Goal: Check status: Check status

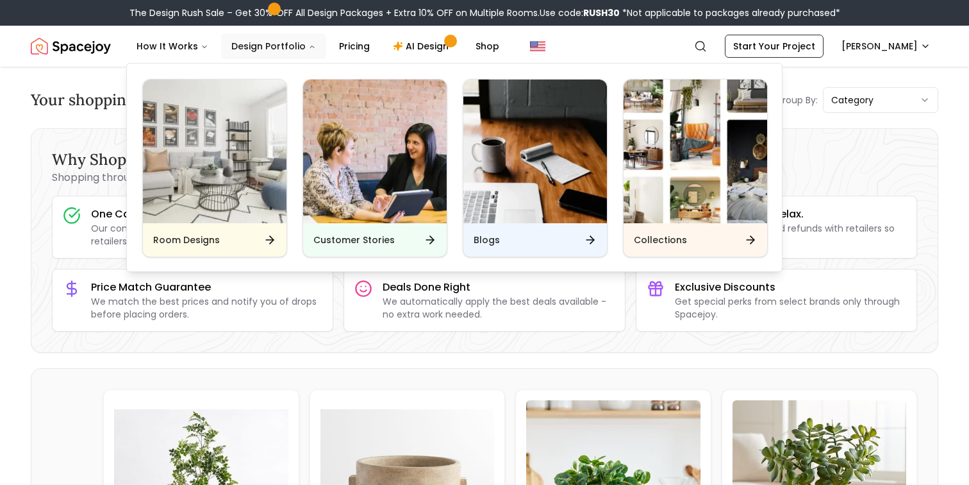
click at [276, 49] on button "Design Portfolio" at bounding box center [273, 46] width 105 height 26
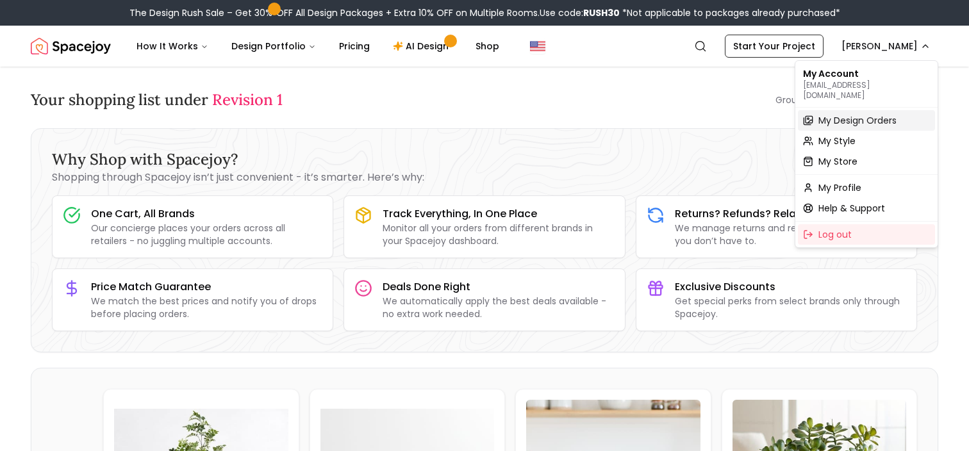
click at [868, 114] on span "My Design Orders" at bounding box center [857, 120] width 78 height 13
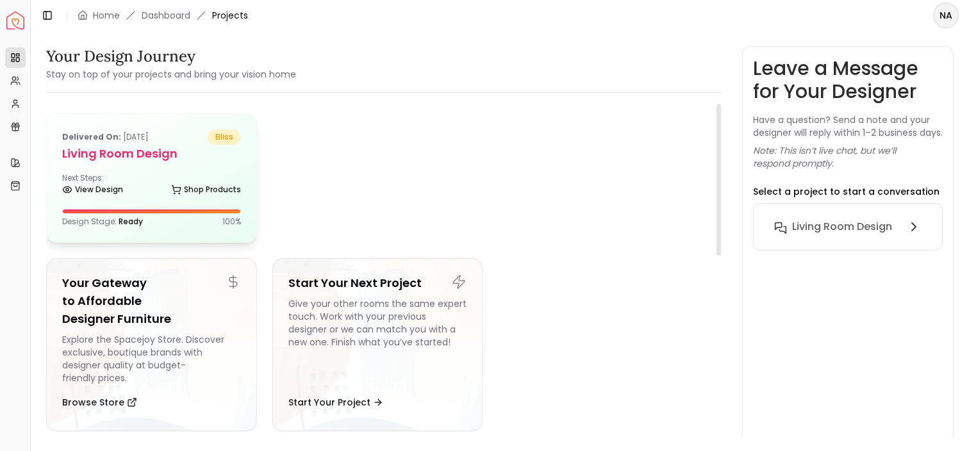
click at [174, 174] on div "Next Steps: View Design Shop Products" at bounding box center [151, 186] width 179 height 26
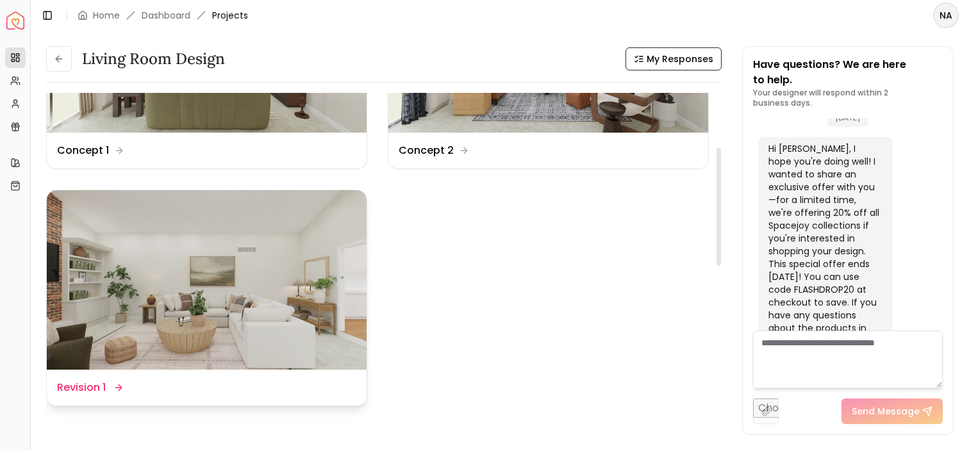
scroll to position [153, 0]
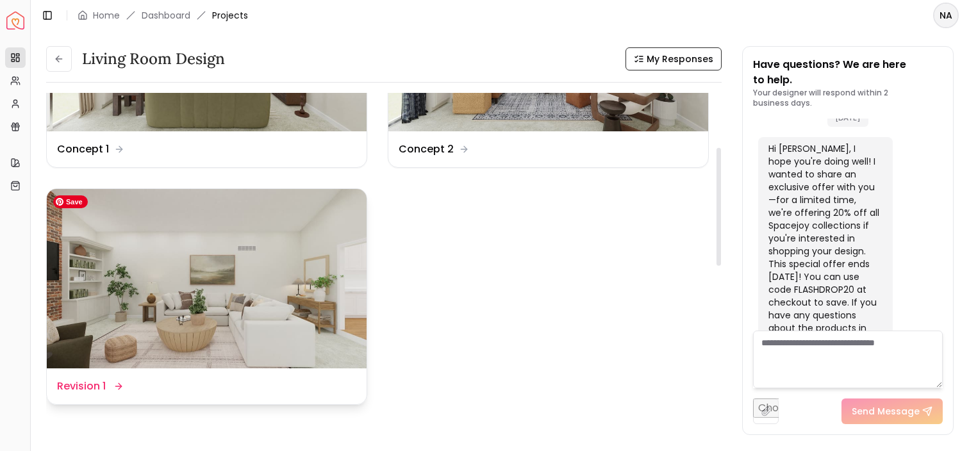
click at [171, 274] on img at bounding box center [207, 279] width 320 height 180
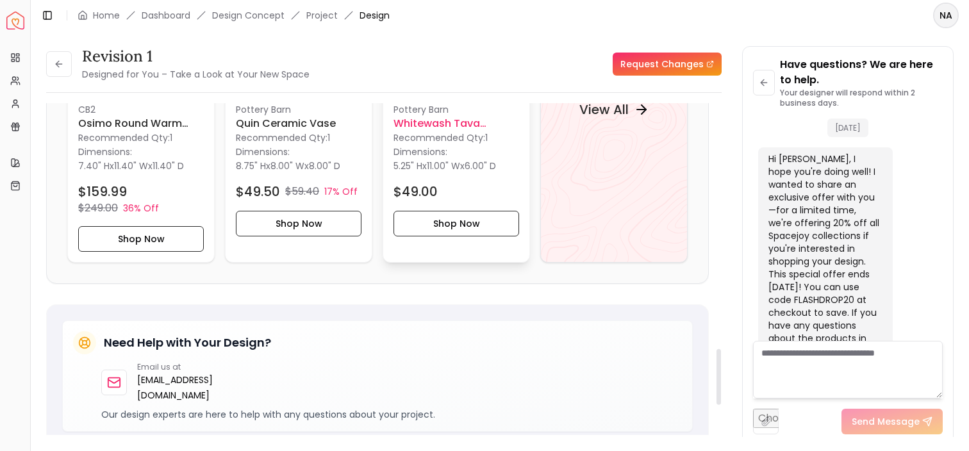
scroll to position [1356, 0]
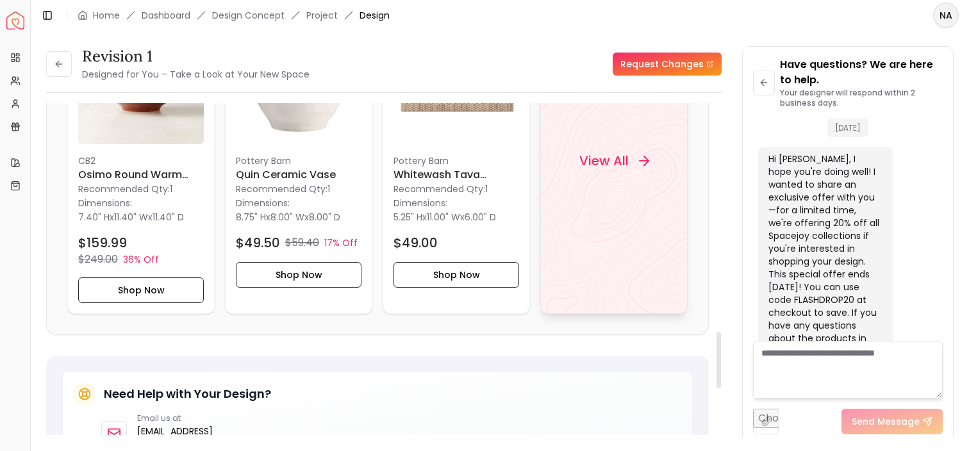
click at [608, 205] on div "View All" at bounding box center [613, 161] width 147 height 306
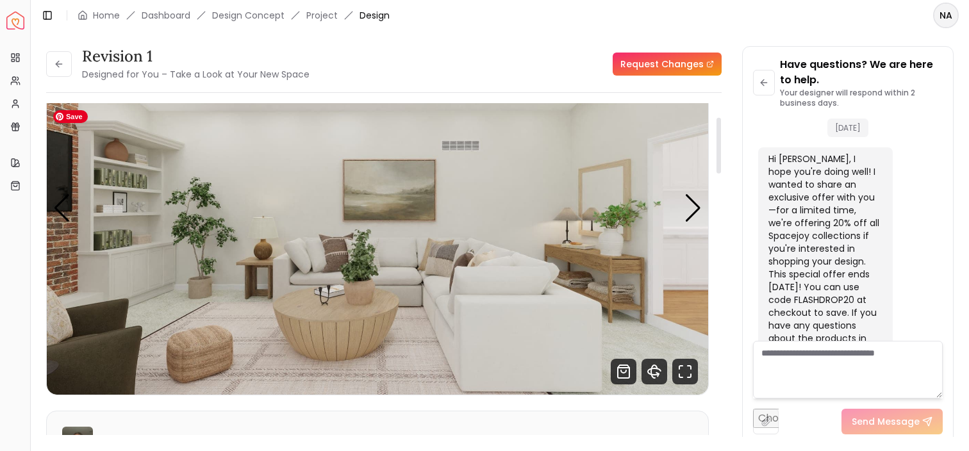
scroll to position [83, 0]
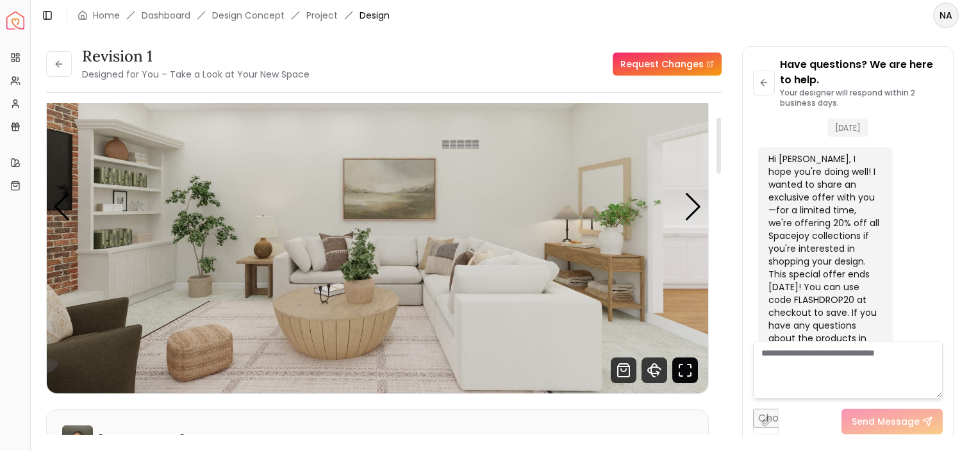
click at [693, 367] on icon "Fullscreen" at bounding box center [685, 371] width 26 height 26
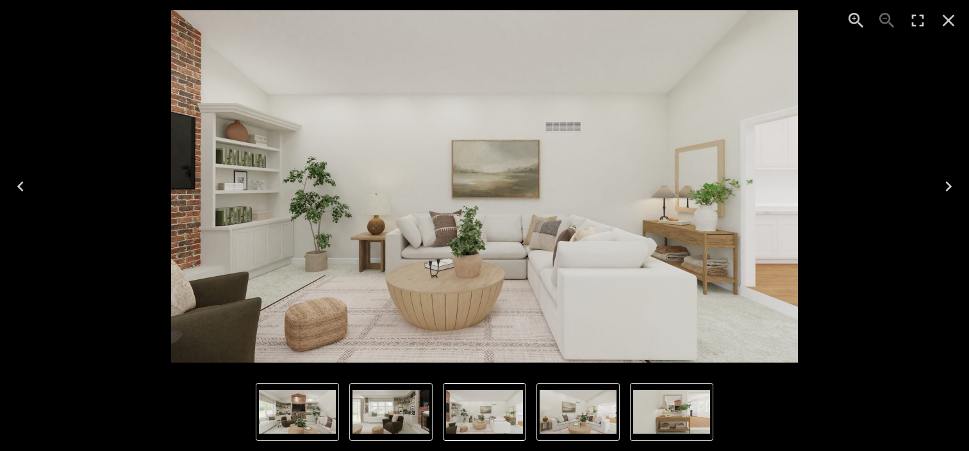
click at [943, 195] on icon "Next" at bounding box center [948, 186] width 21 height 21
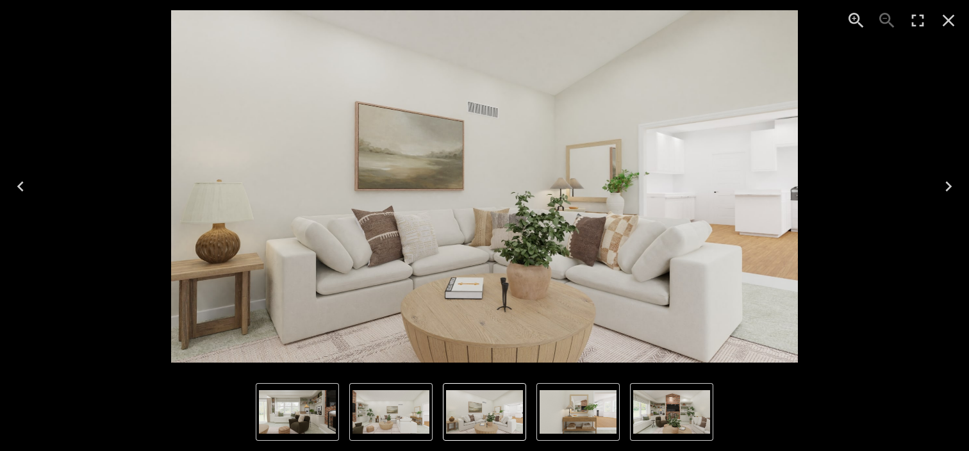
click at [943, 195] on icon "Next" at bounding box center [948, 186] width 21 height 21
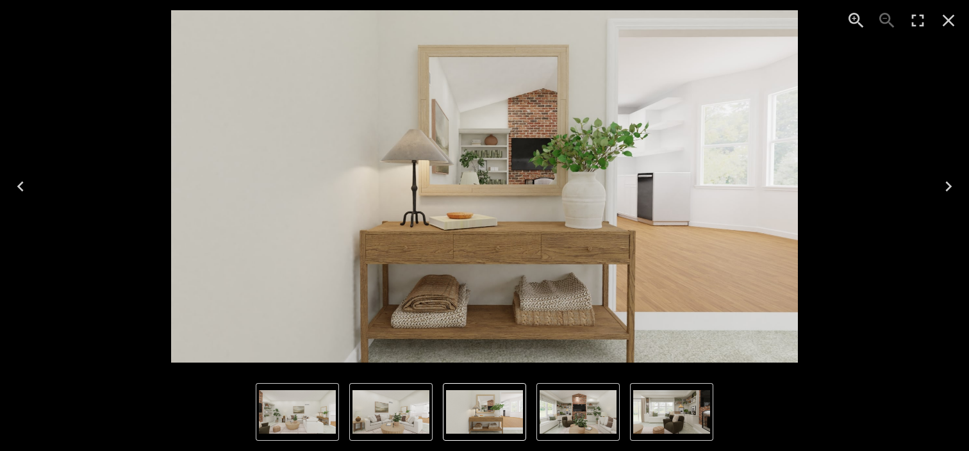
click at [943, 195] on icon "Next" at bounding box center [948, 186] width 21 height 21
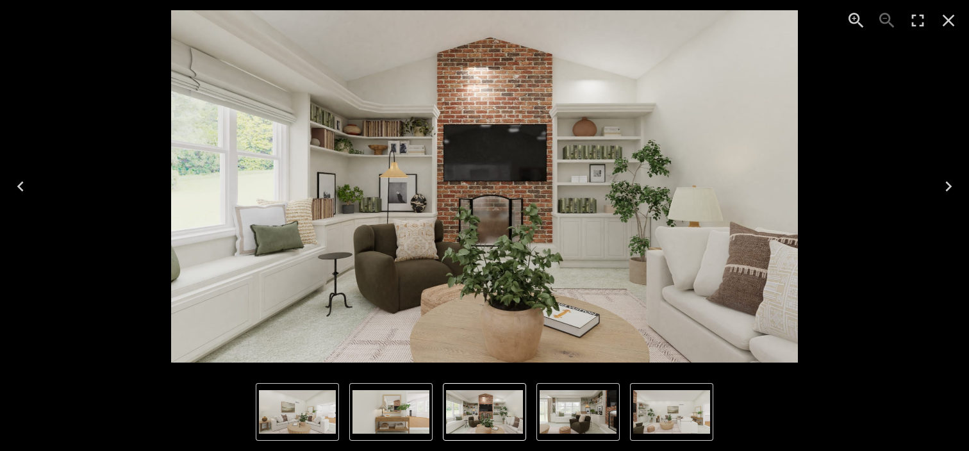
click at [19, 178] on icon "Previous" at bounding box center [20, 186] width 21 height 21
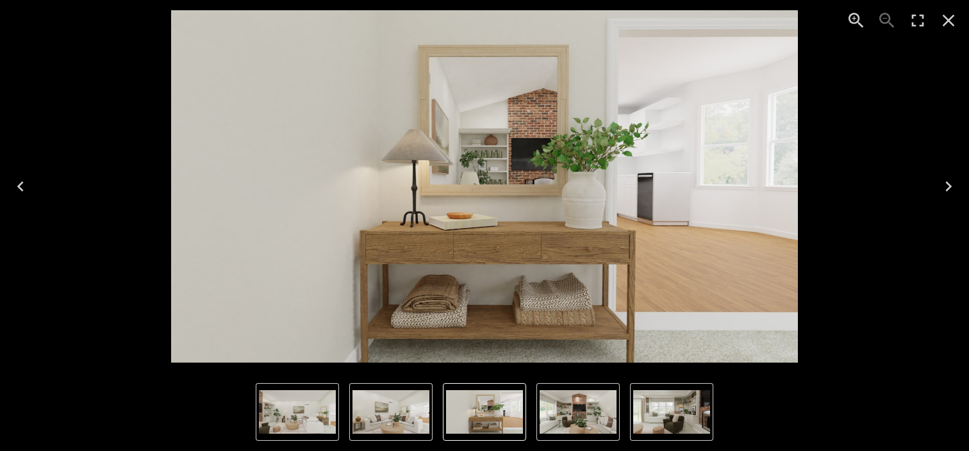
click at [19, 178] on icon "Previous" at bounding box center [20, 186] width 21 height 21
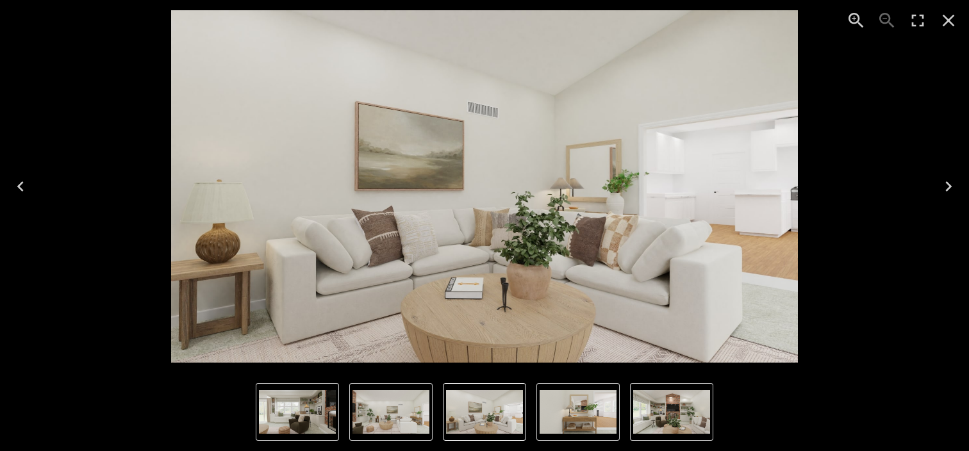
click at [19, 178] on icon "Previous" at bounding box center [20, 186] width 21 height 21
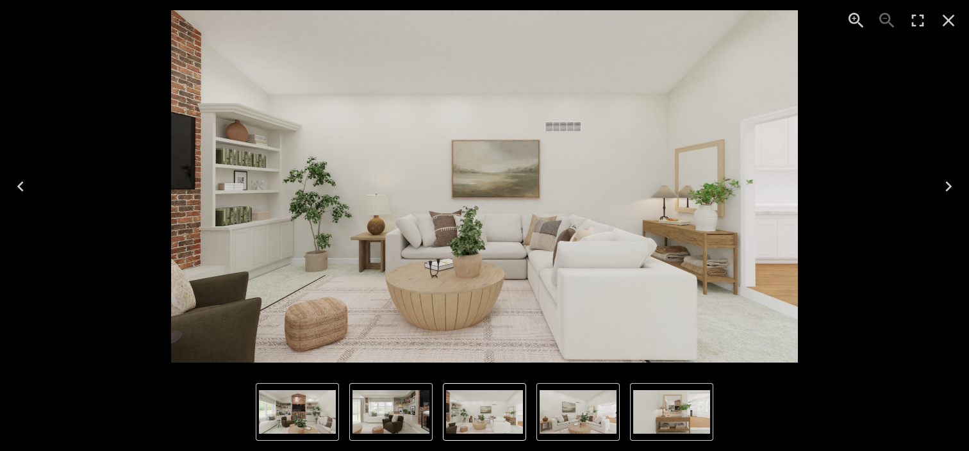
click at [17, 183] on icon "Previous" at bounding box center [20, 186] width 21 height 21
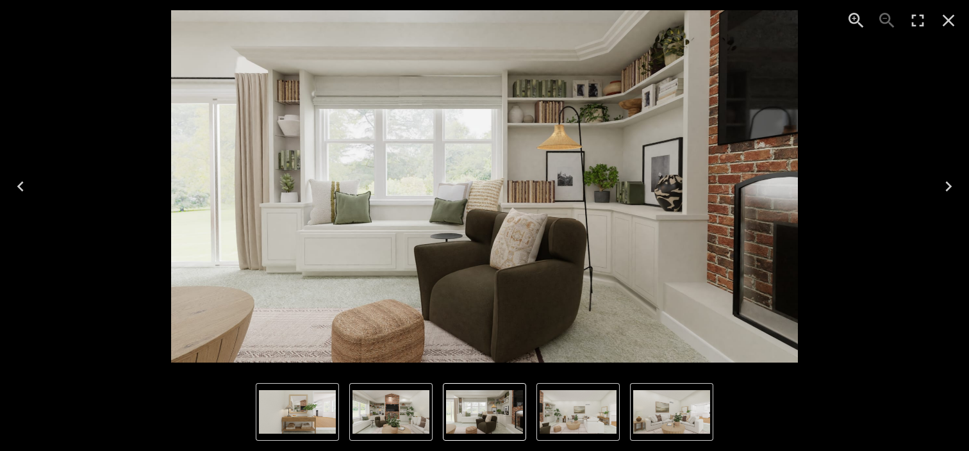
click at [943, 168] on button "Next" at bounding box center [948, 186] width 41 height 51
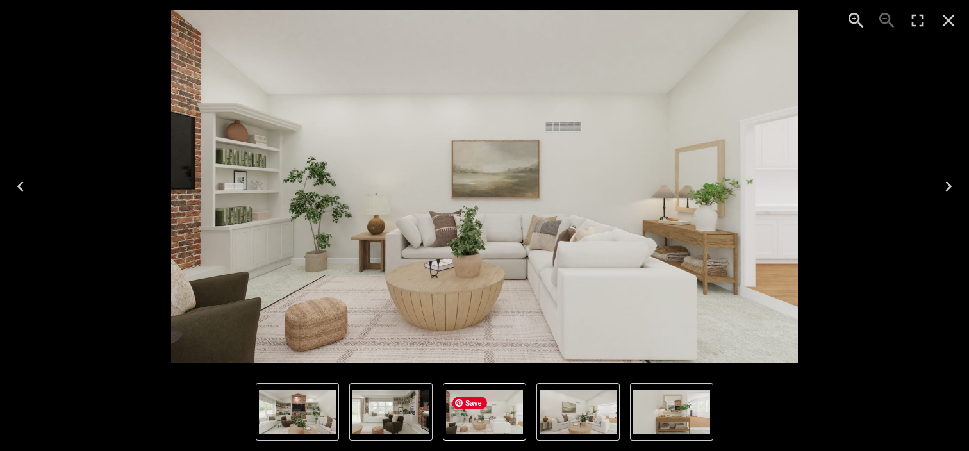
click at [485, 419] on img "1 of 5" at bounding box center [484, 412] width 77 height 44
click at [547, 412] on img "2 of 5" at bounding box center [578, 412] width 77 height 44
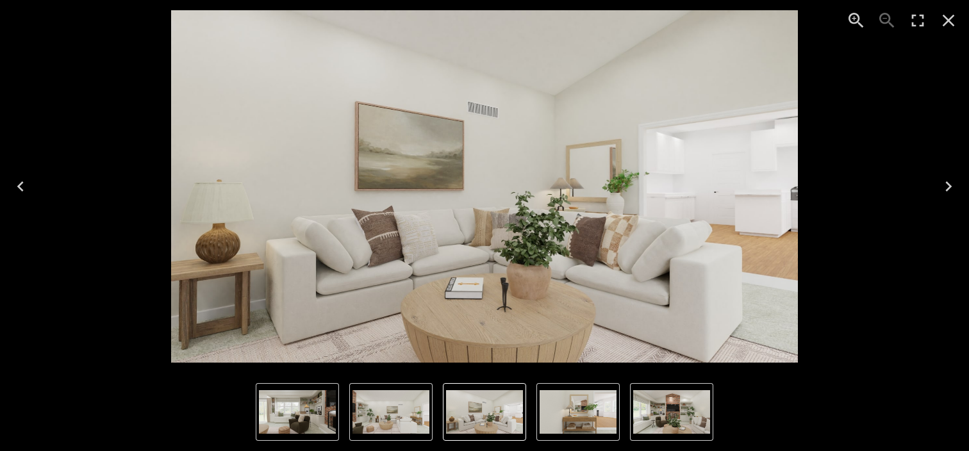
click at [586, 407] on img "3 of 5" at bounding box center [578, 412] width 77 height 44
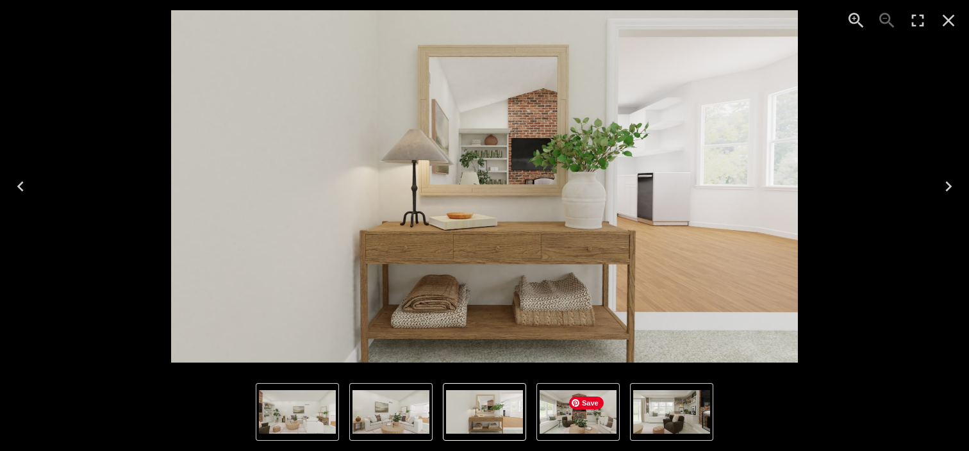
click at [609, 406] on img "4 of 5" at bounding box center [578, 412] width 77 height 44
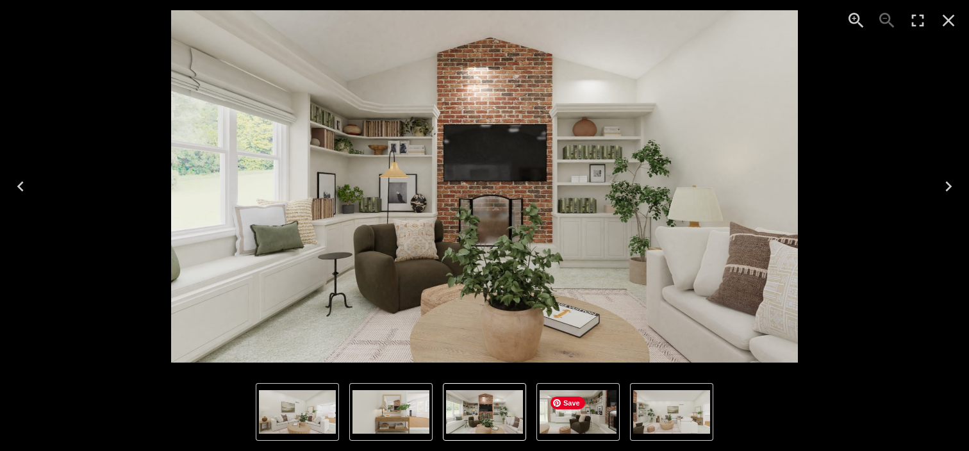
click at [615, 406] on img "5 of 5" at bounding box center [578, 412] width 77 height 44
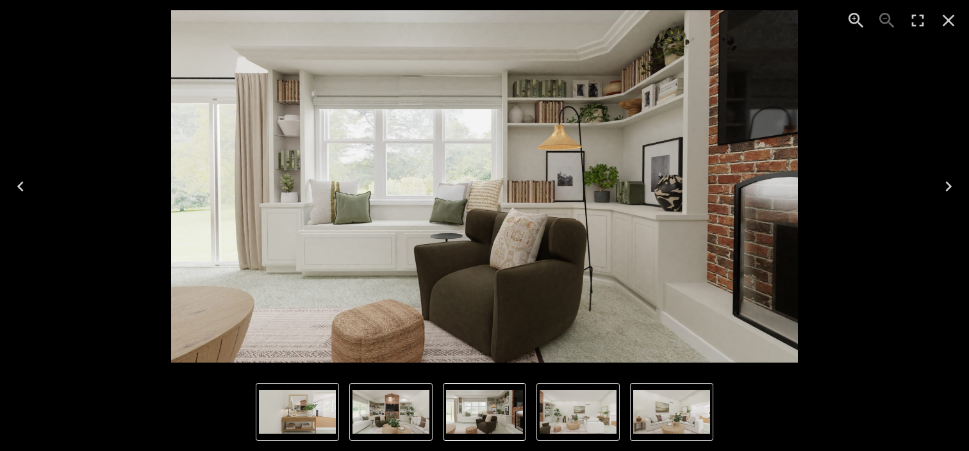
click at [20, 185] on icon "Previous" at bounding box center [20, 186] width 6 height 10
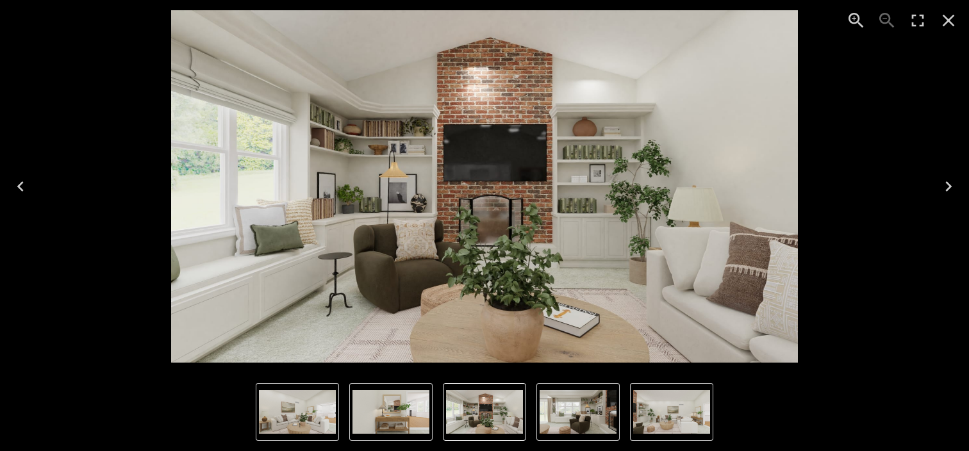
click at [20, 185] on icon "Previous" at bounding box center [20, 186] width 6 height 10
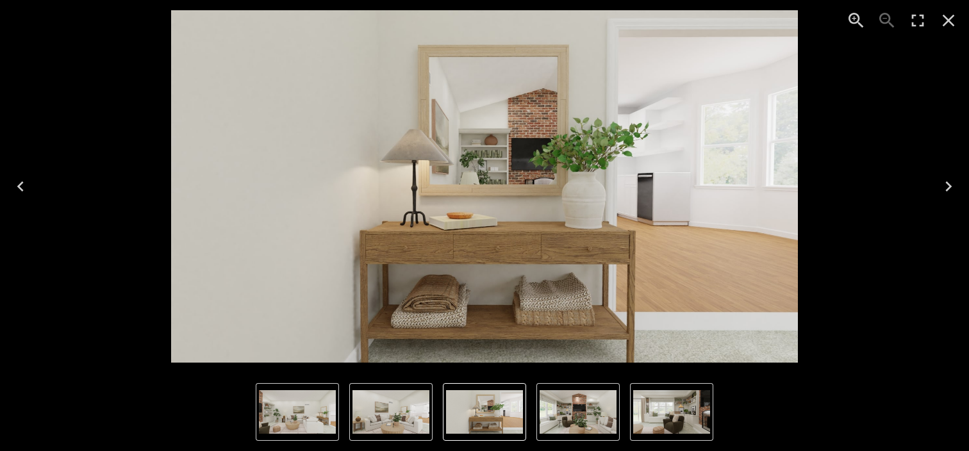
click at [20, 185] on icon "Previous" at bounding box center [20, 186] width 6 height 10
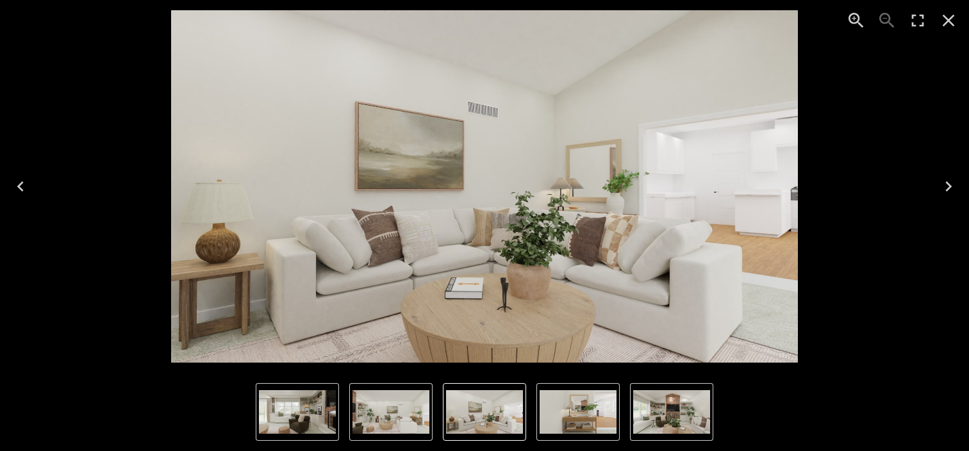
click at [20, 185] on icon "Previous" at bounding box center [20, 186] width 6 height 10
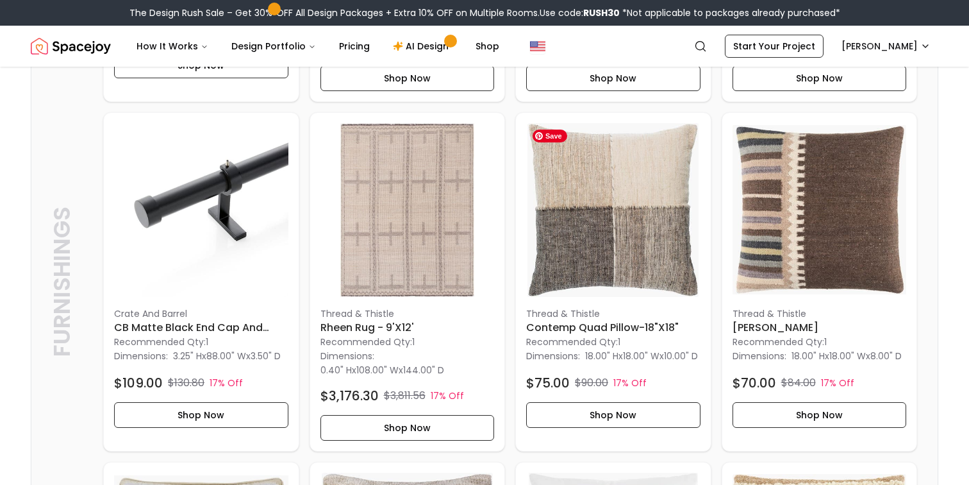
scroll to position [2896, 0]
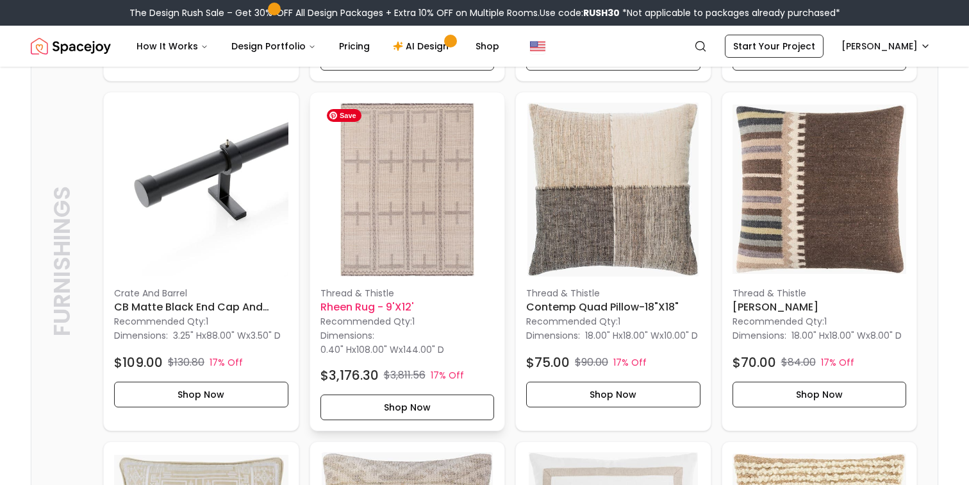
click at [452, 263] on img at bounding box center [407, 190] width 174 height 174
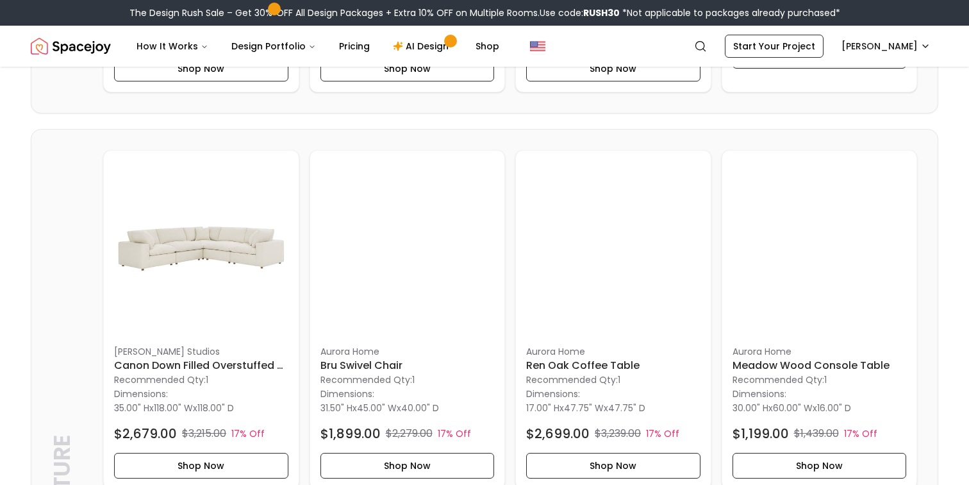
scroll to position [3612, 0]
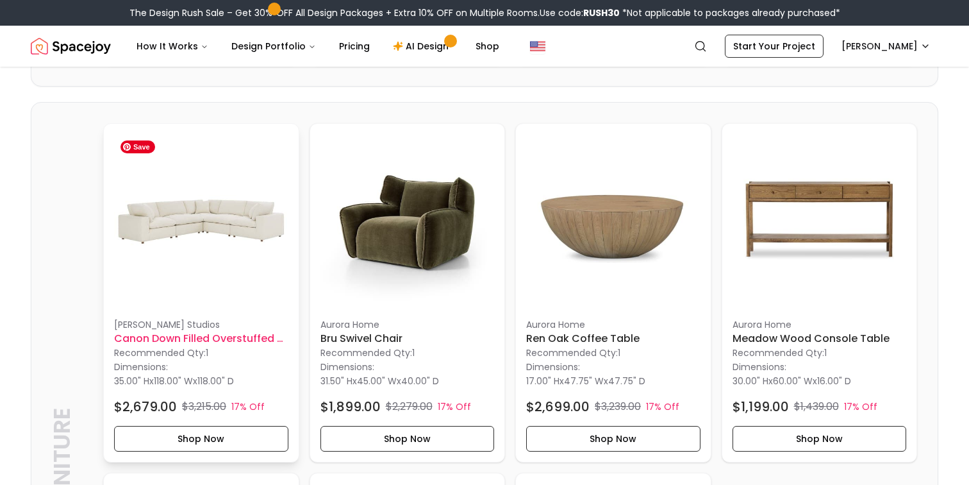
click at [229, 301] on img at bounding box center [201, 221] width 174 height 174
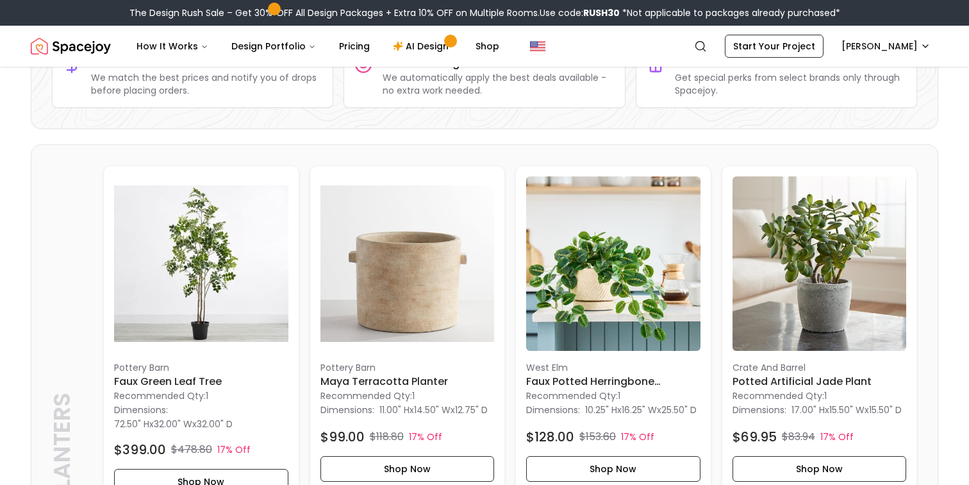
scroll to position [0, 0]
